Goal: Task Accomplishment & Management: Use online tool/utility

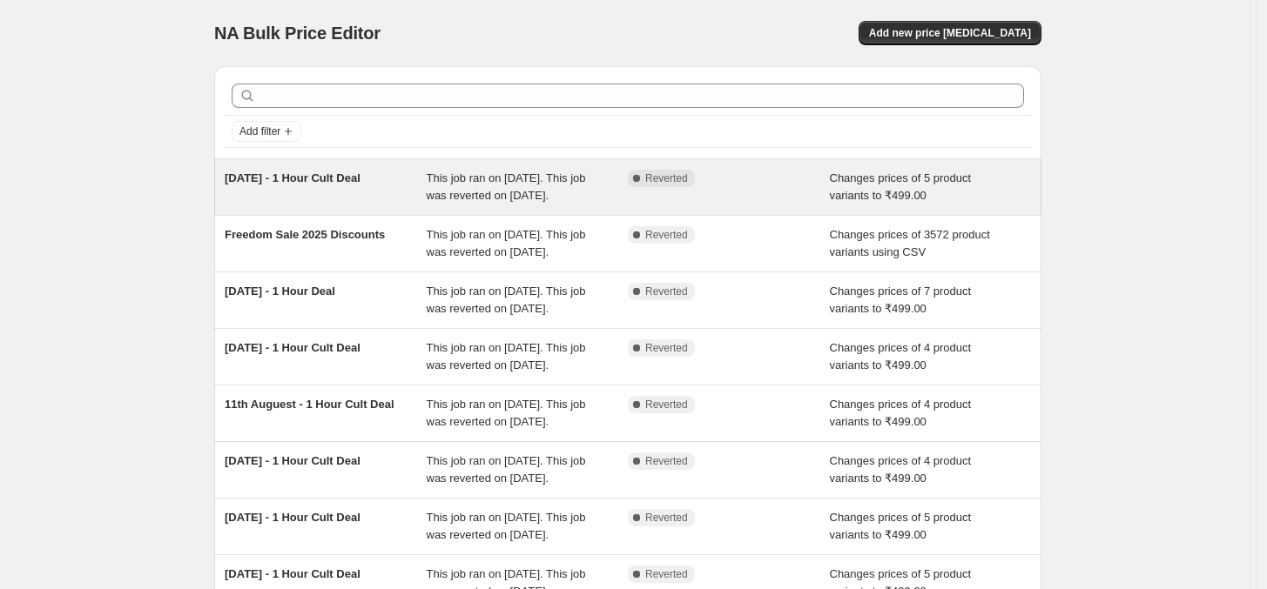
click at [440, 202] on span "This job ran on [DATE]. This job was reverted on [DATE]." at bounding box center [506, 187] width 159 height 30
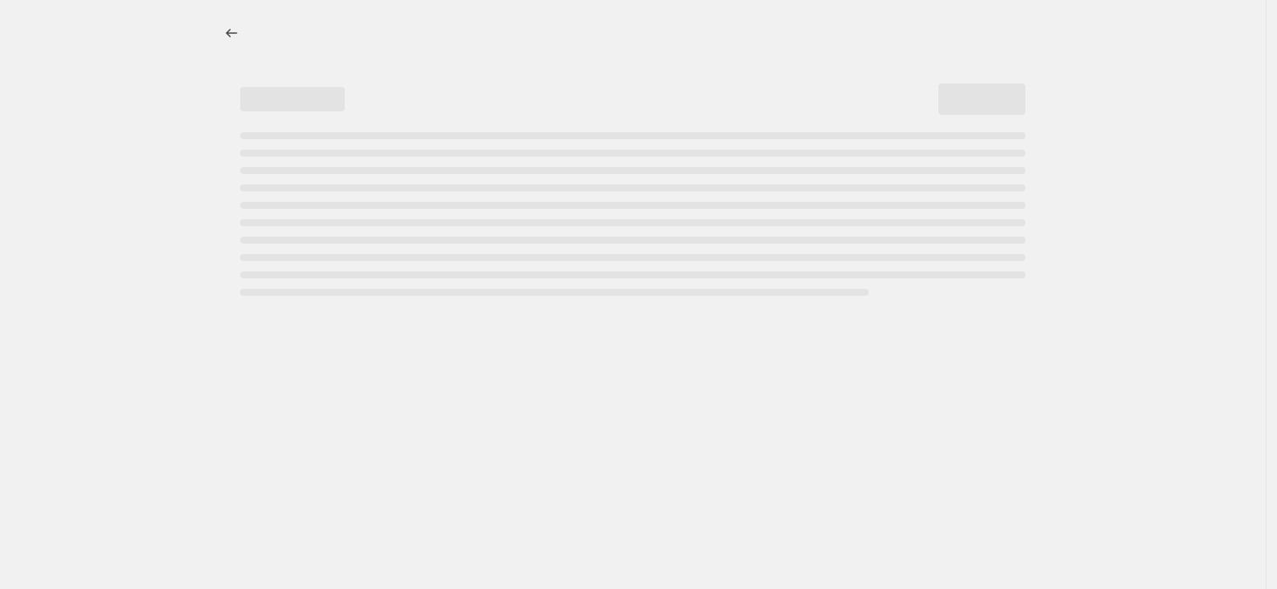
select select "no_change"
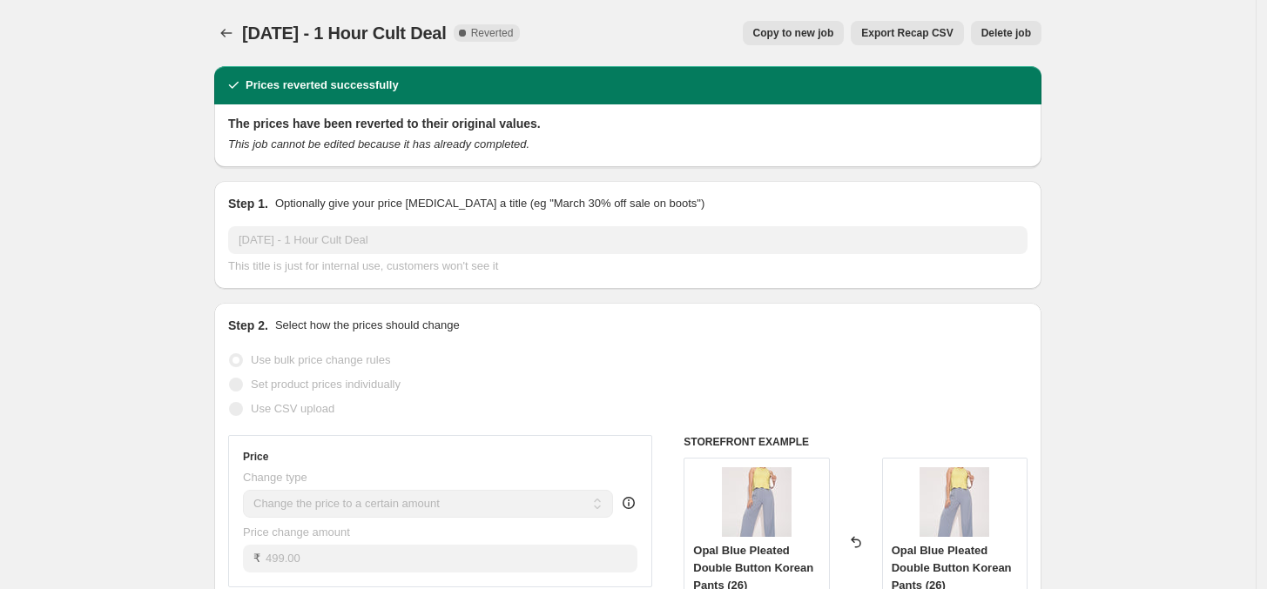
click at [810, 37] on span "Copy to new job" at bounding box center [793, 33] width 81 height 14
select select "no_change"
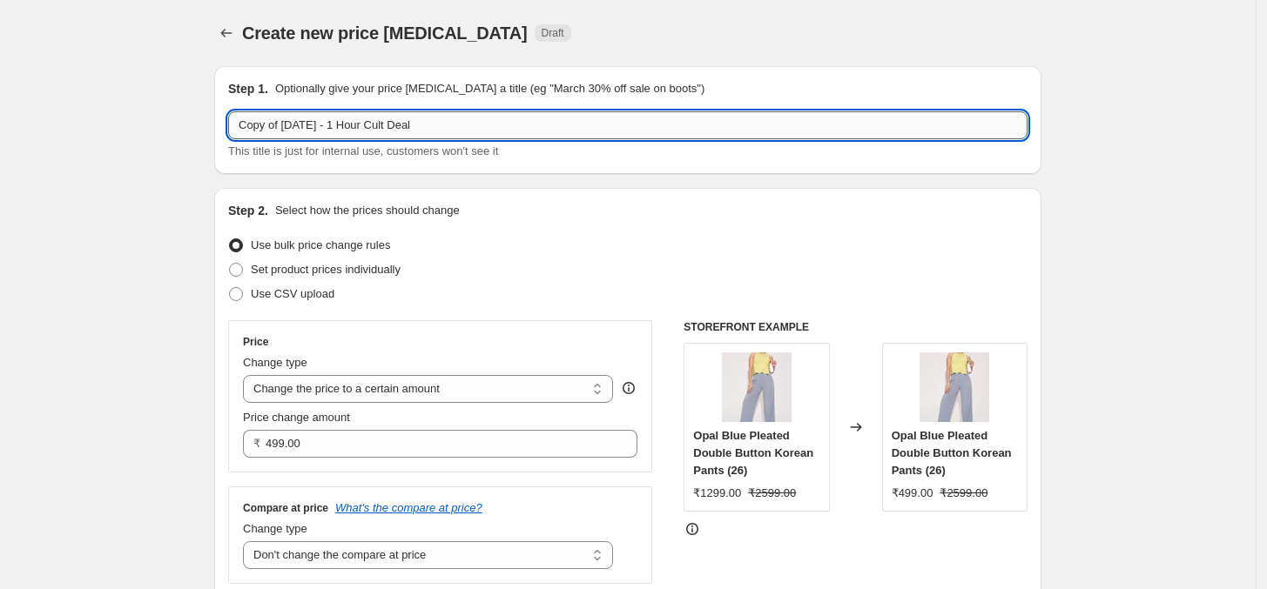
click at [502, 122] on input "Copy of 18th August - 1 Hour Cult Deal" at bounding box center [627, 125] width 799 height 28
type input "20th August - 1 Hour Cult Deal"
click at [520, 165] on div "Step 1. Optionally give your price change job a title (eg "March 30% off sale o…" at bounding box center [627, 120] width 827 height 108
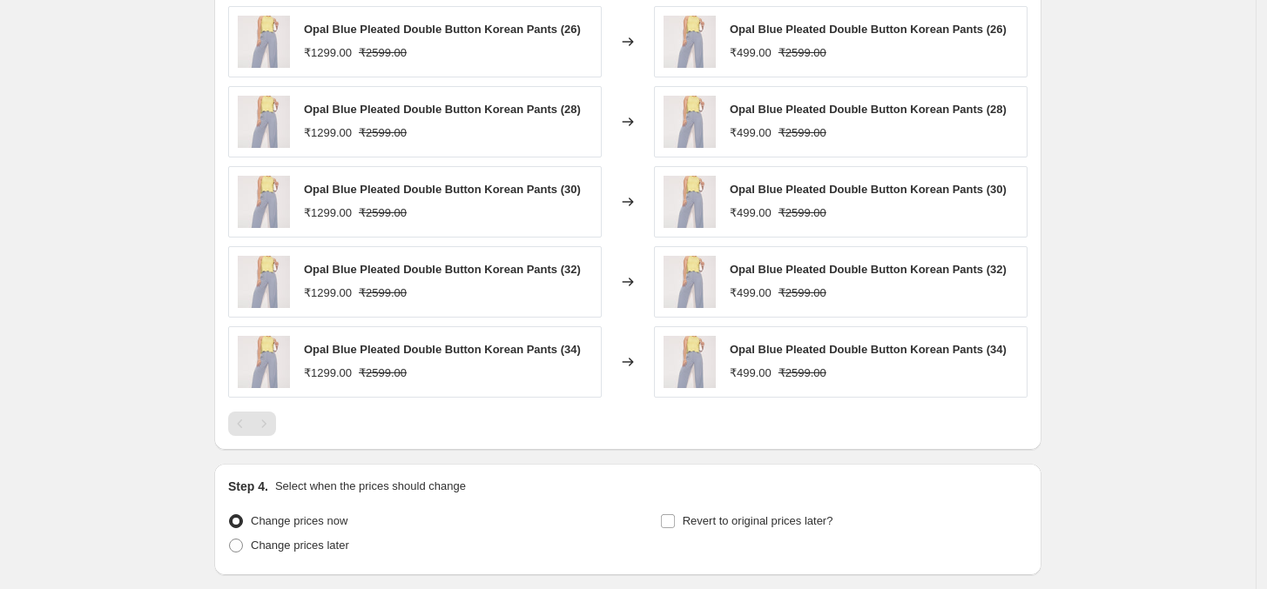
scroll to position [1188, 0]
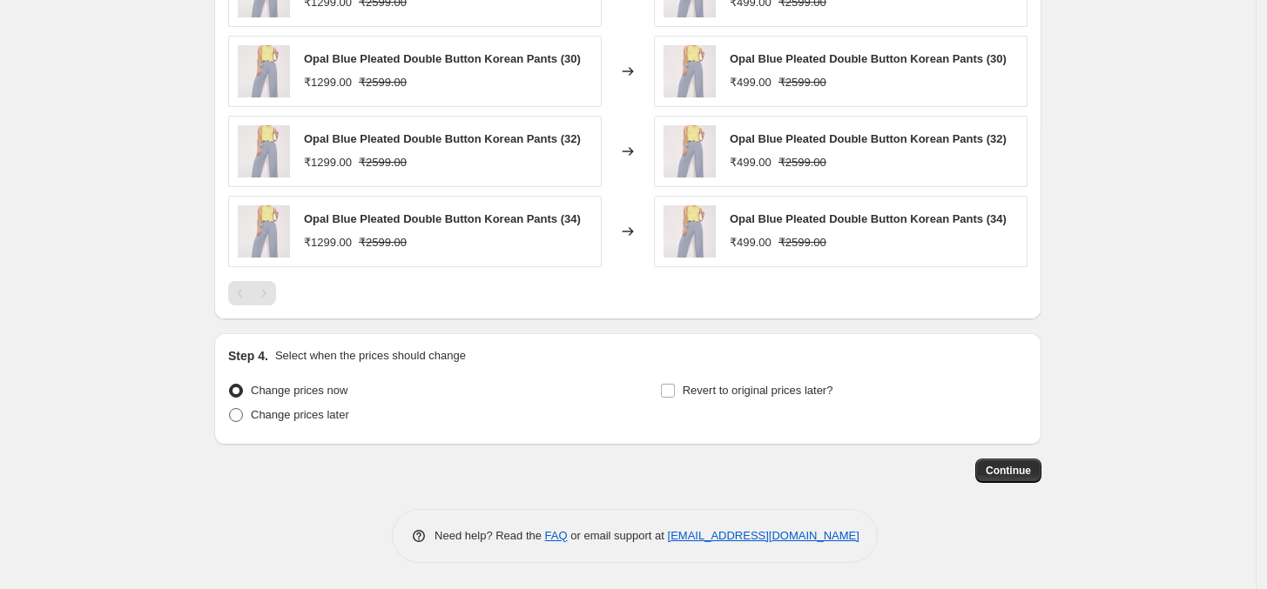
click at [309, 421] on span "Change prices later" at bounding box center [300, 414] width 98 height 13
click at [230, 409] on input "Change prices later" at bounding box center [229, 408] width 1 height 1
radio input "true"
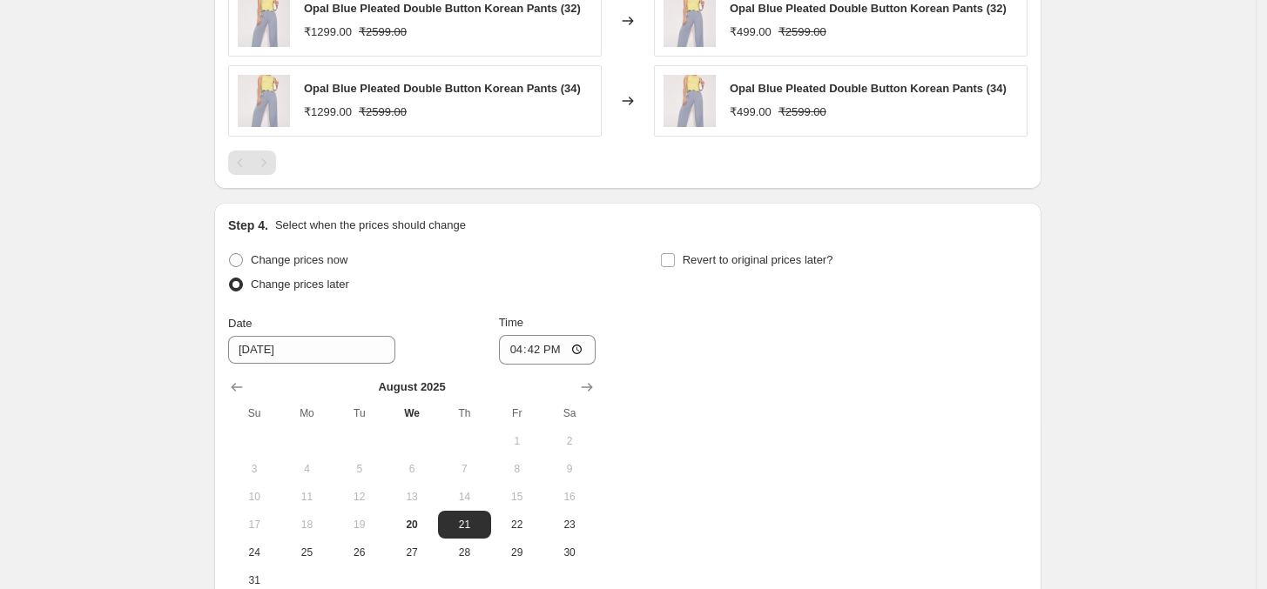
scroll to position [1513, 0]
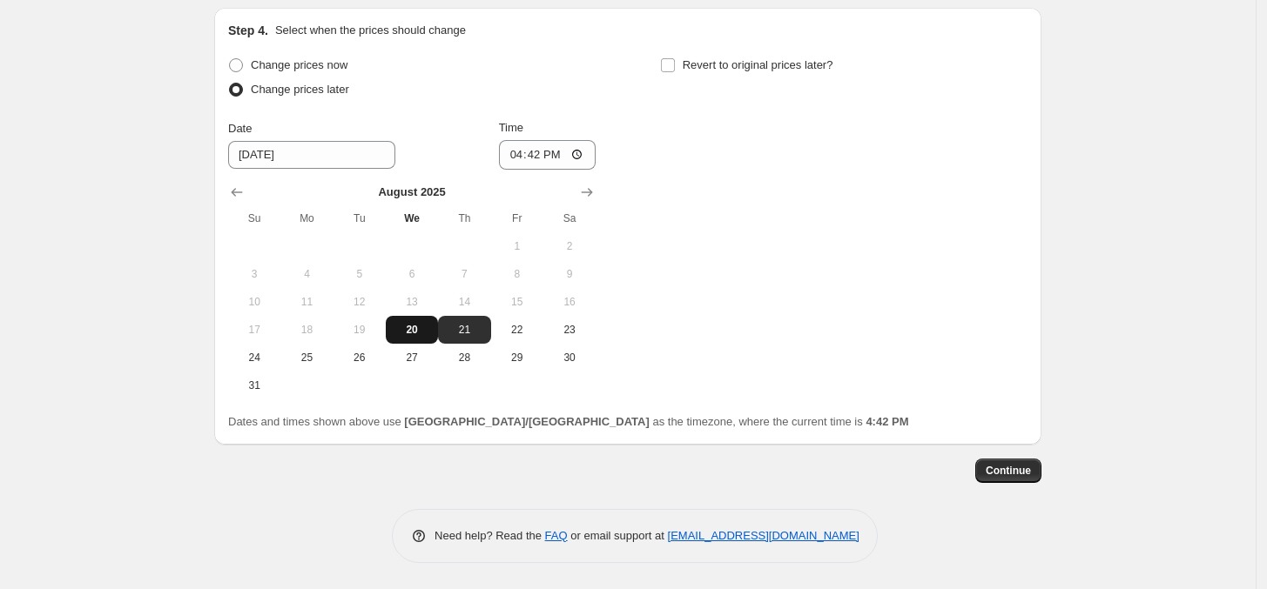
click at [423, 340] on button "20" at bounding box center [412, 330] width 52 height 28
type input "8/20/2025"
click at [519, 164] on input "16:42" at bounding box center [548, 155] width 98 height 30
type input "22:00"
click at [671, 64] on input "Revert to original prices later?" at bounding box center [668, 65] width 14 height 14
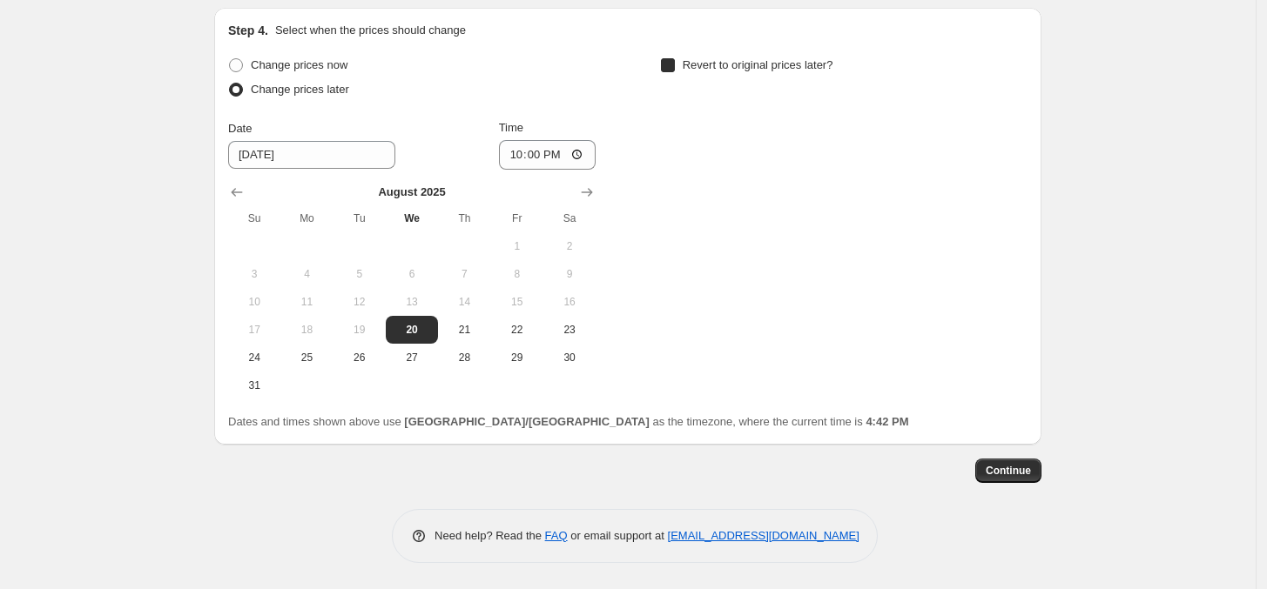
checkbox input "true"
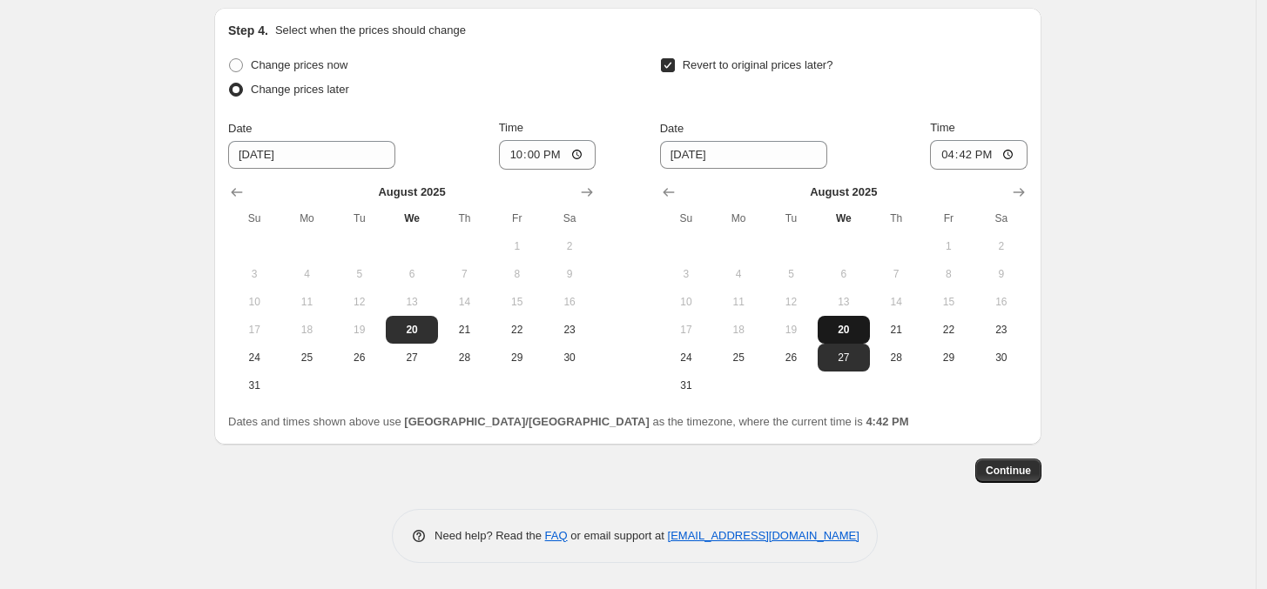
click at [850, 327] on span "20" at bounding box center [844, 330] width 38 height 14
type input "8/20/2025"
click at [950, 161] on input "16:42" at bounding box center [979, 155] width 98 height 30
type input "23:00"
click at [972, 401] on div "Change prices now Change prices later Date 8/20/2025 Time 22:00 August 2025 Su …" at bounding box center [627, 242] width 799 height 378
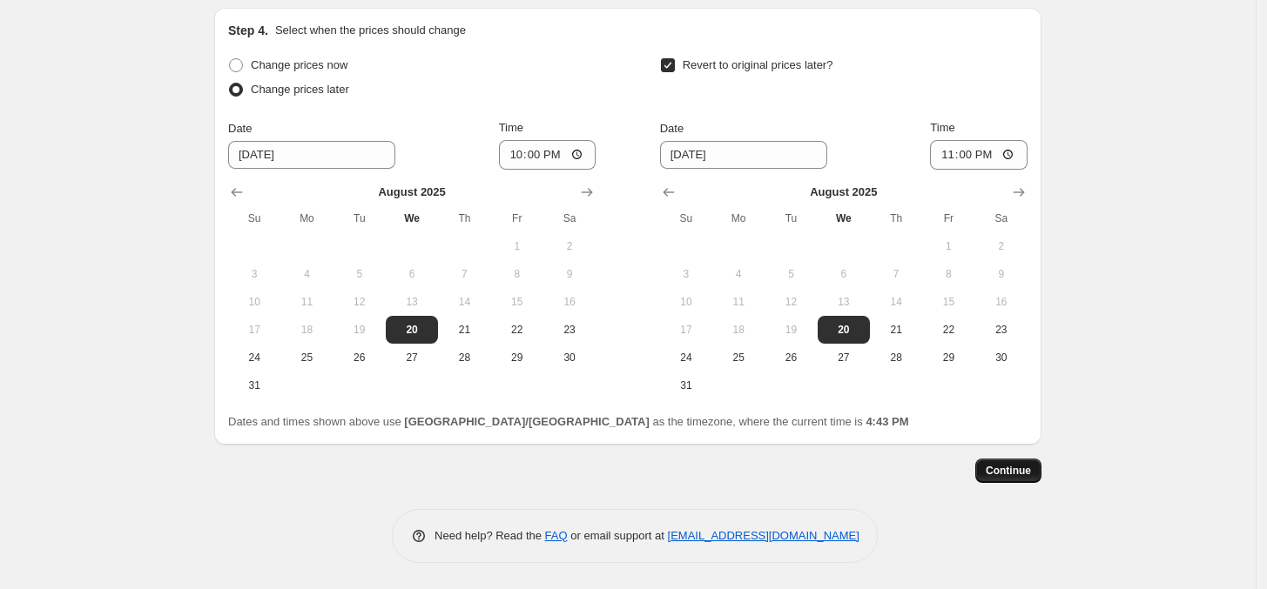
click at [1006, 467] on span "Continue" at bounding box center [1008, 471] width 45 height 14
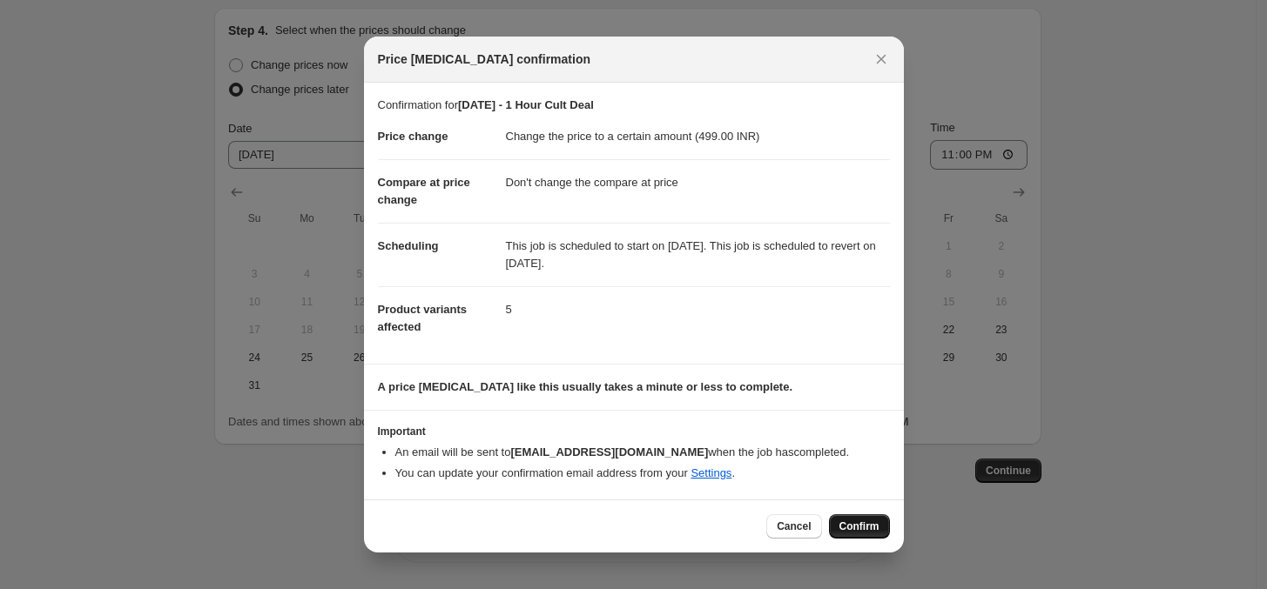
click at [854, 527] on span "Confirm" at bounding box center [859, 527] width 40 height 14
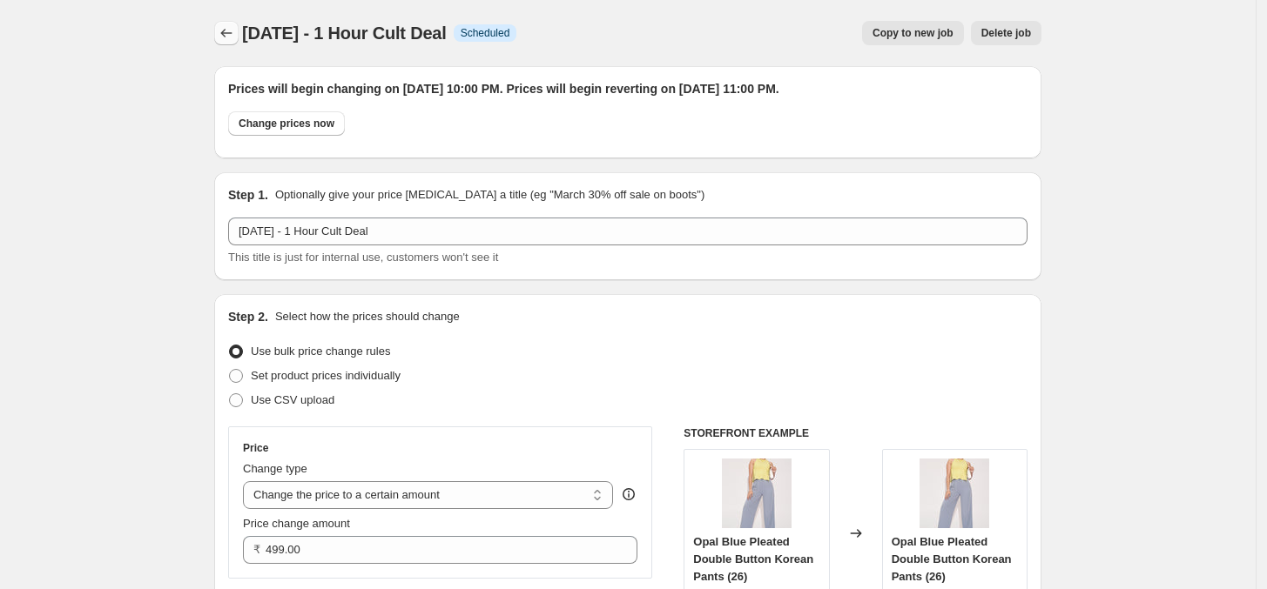
click at [223, 42] on button "Price change jobs" at bounding box center [226, 33] width 24 height 24
